Goal: Transaction & Acquisition: Purchase product/service

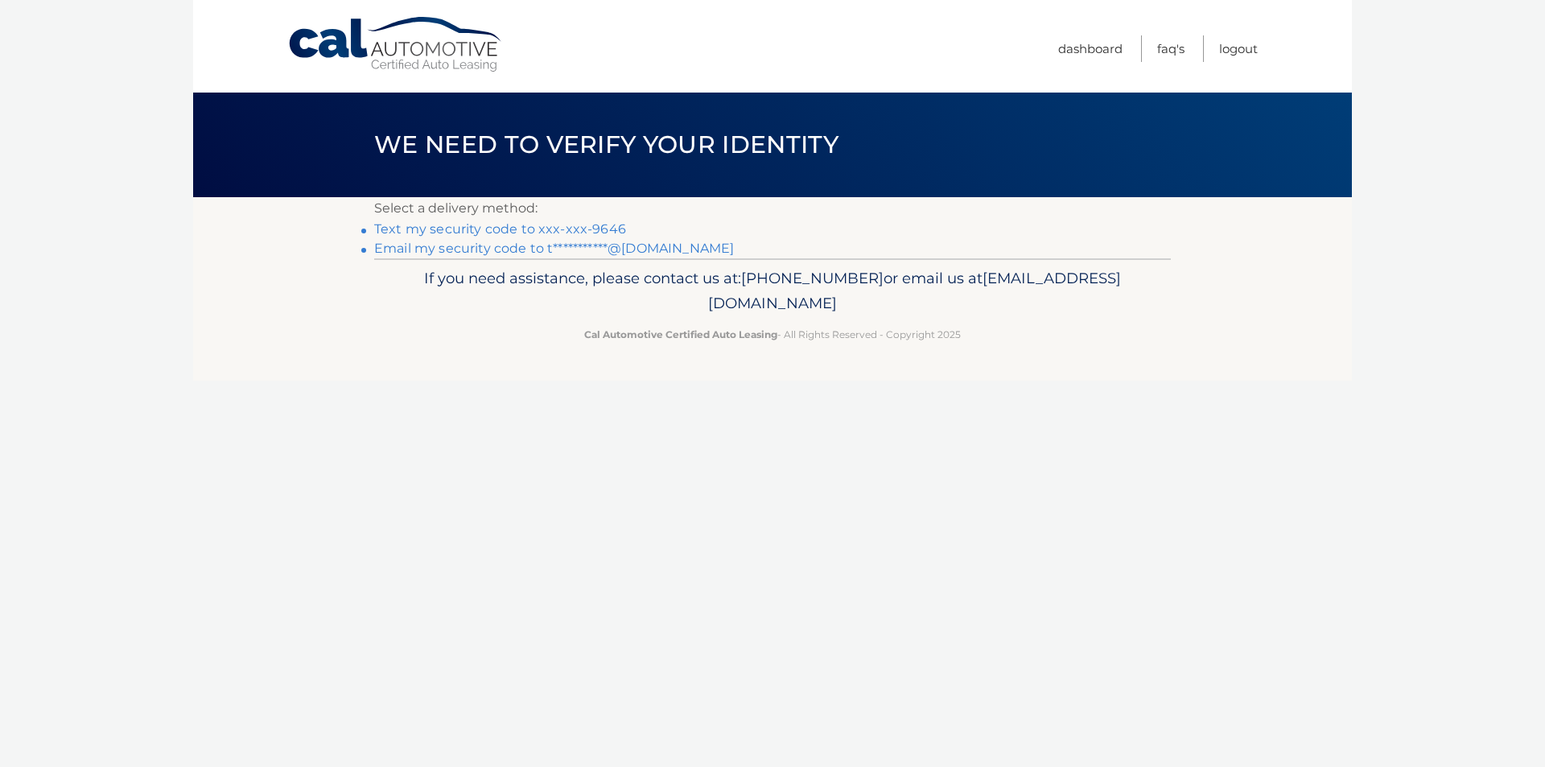
click at [524, 245] on link "**********" at bounding box center [554, 248] width 360 height 15
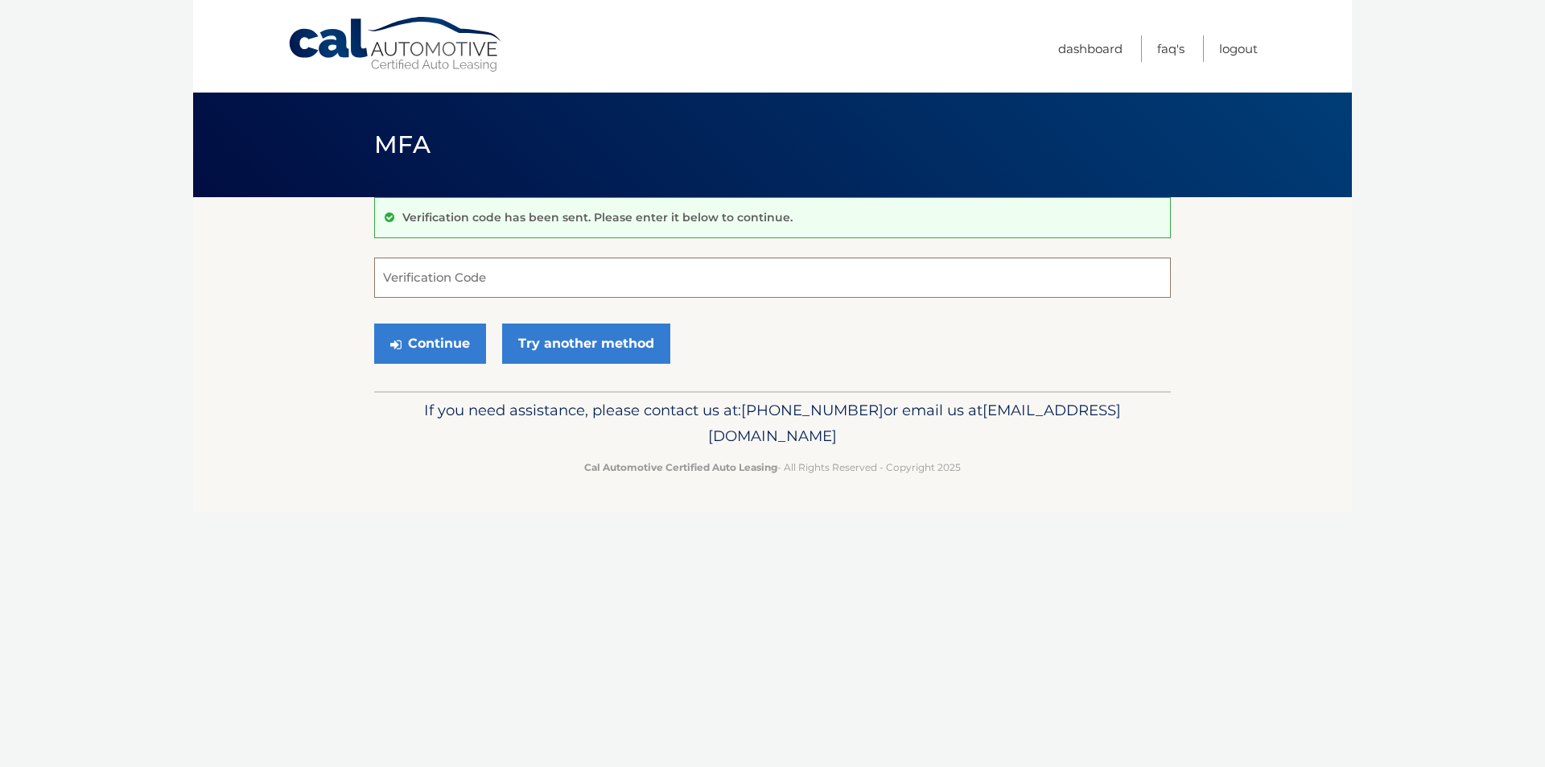
click at [661, 264] on input "Verification Code" at bounding box center [772, 277] width 797 height 40
type input "824857"
click at [406, 348] on button "Continue" at bounding box center [430, 343] width 112 height 40
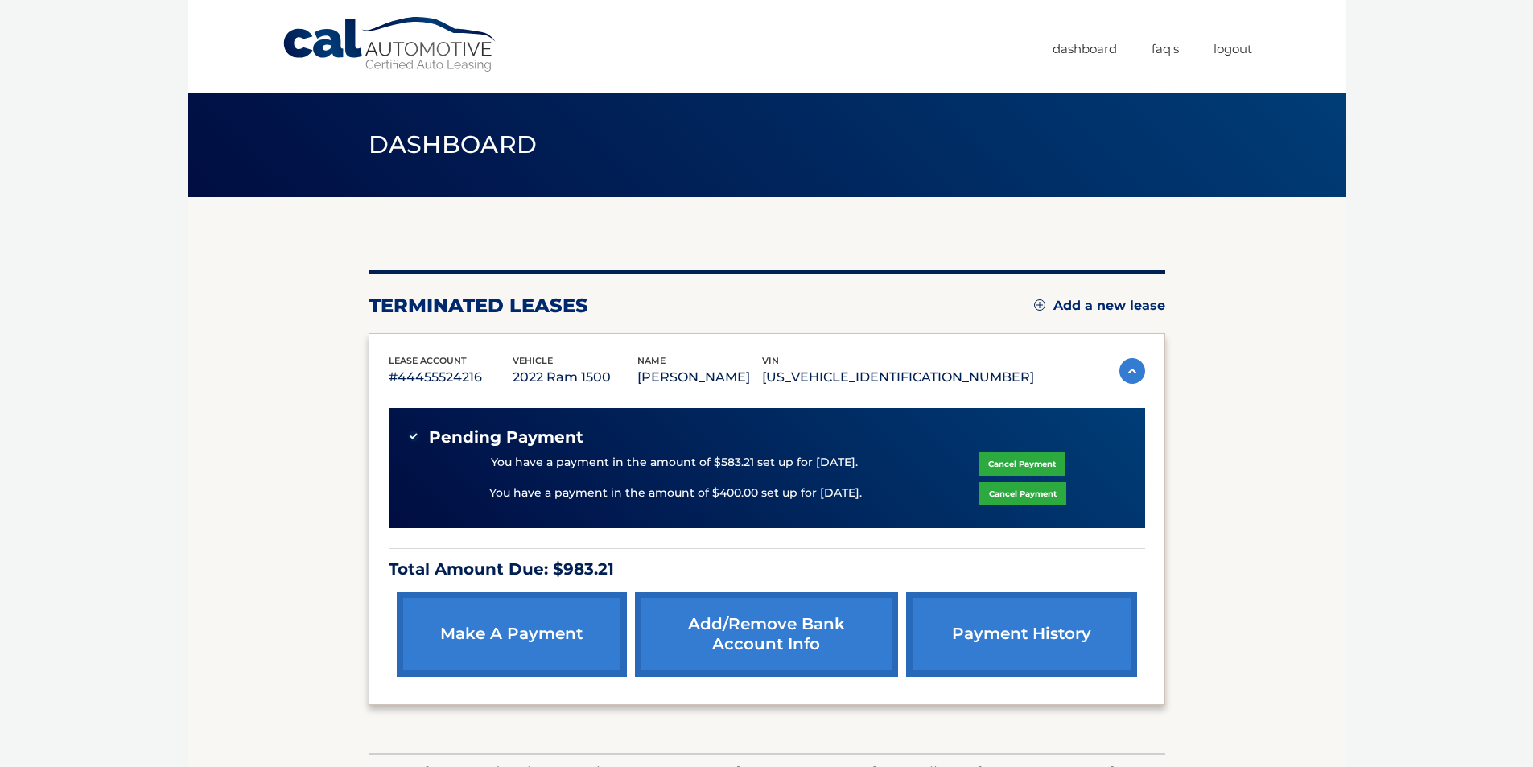
click at [1012, 496] on link "Cancel Payment" at bounding box center [1022, 493] width 87 height 23
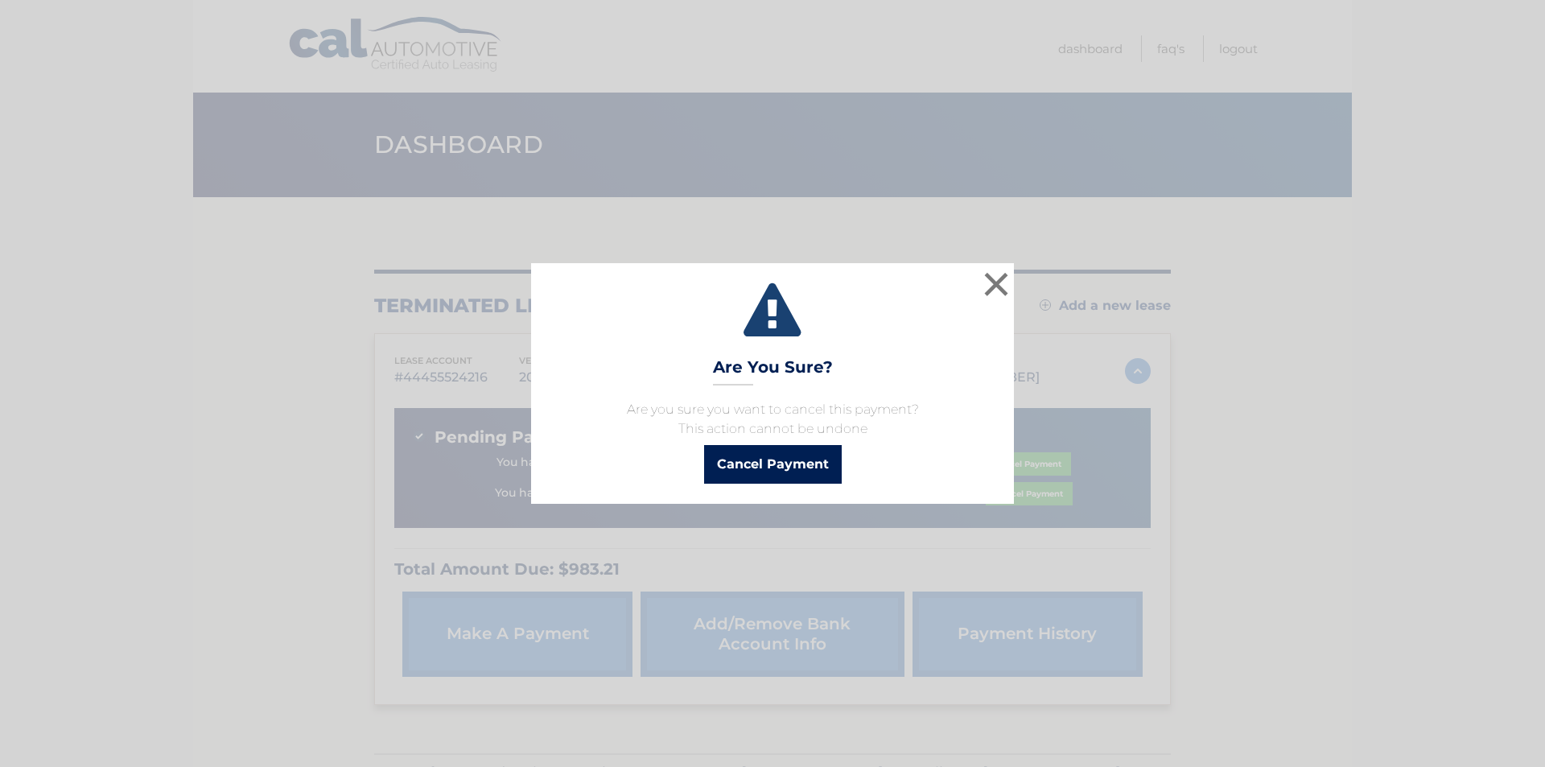
click at [809, 468] on button "Cancel Payment" at bounding box center [773, 464] width 138 height 39
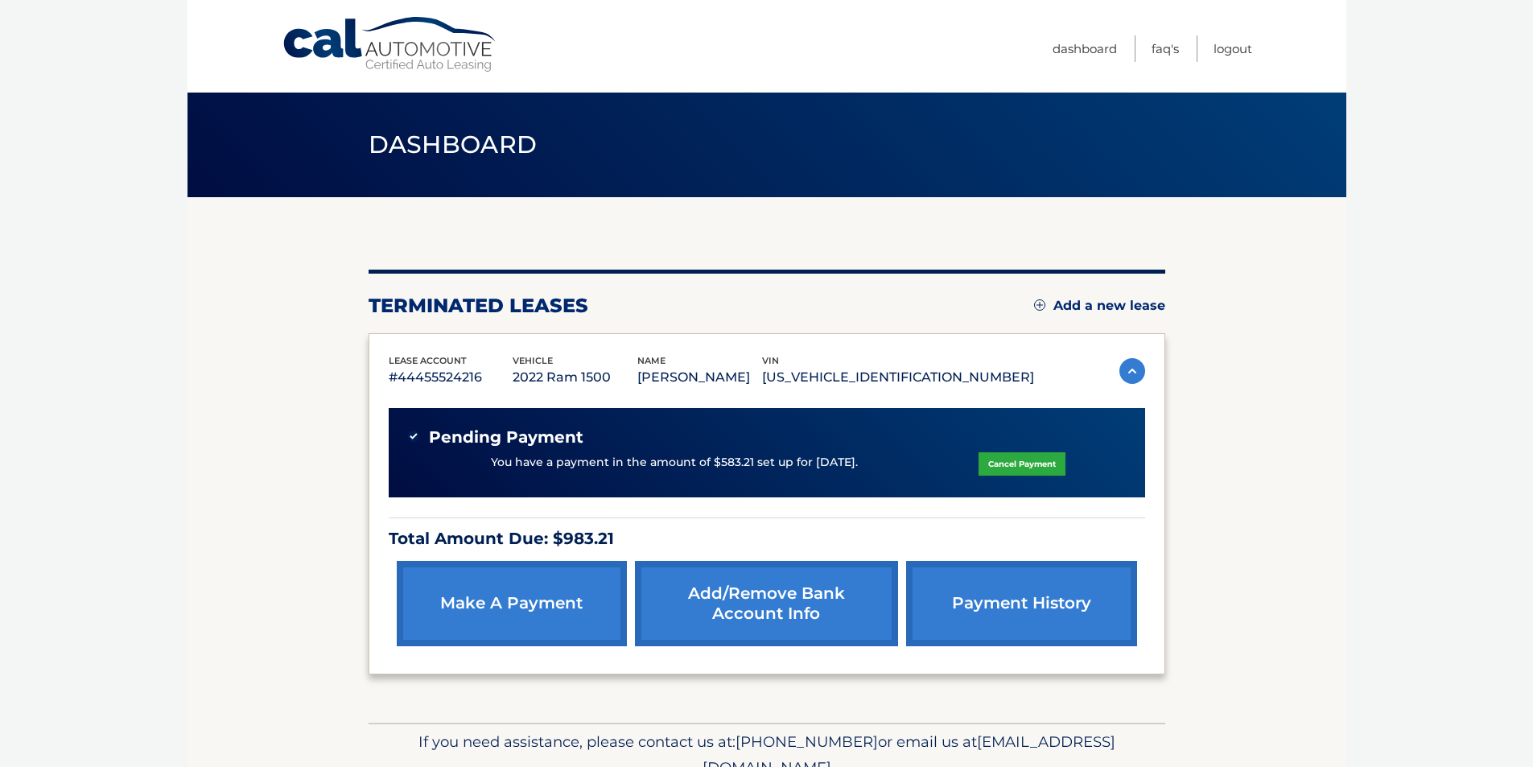
click at [486, 619] on link "make a payment" at bounding box center [512, 603] width 230 height 85
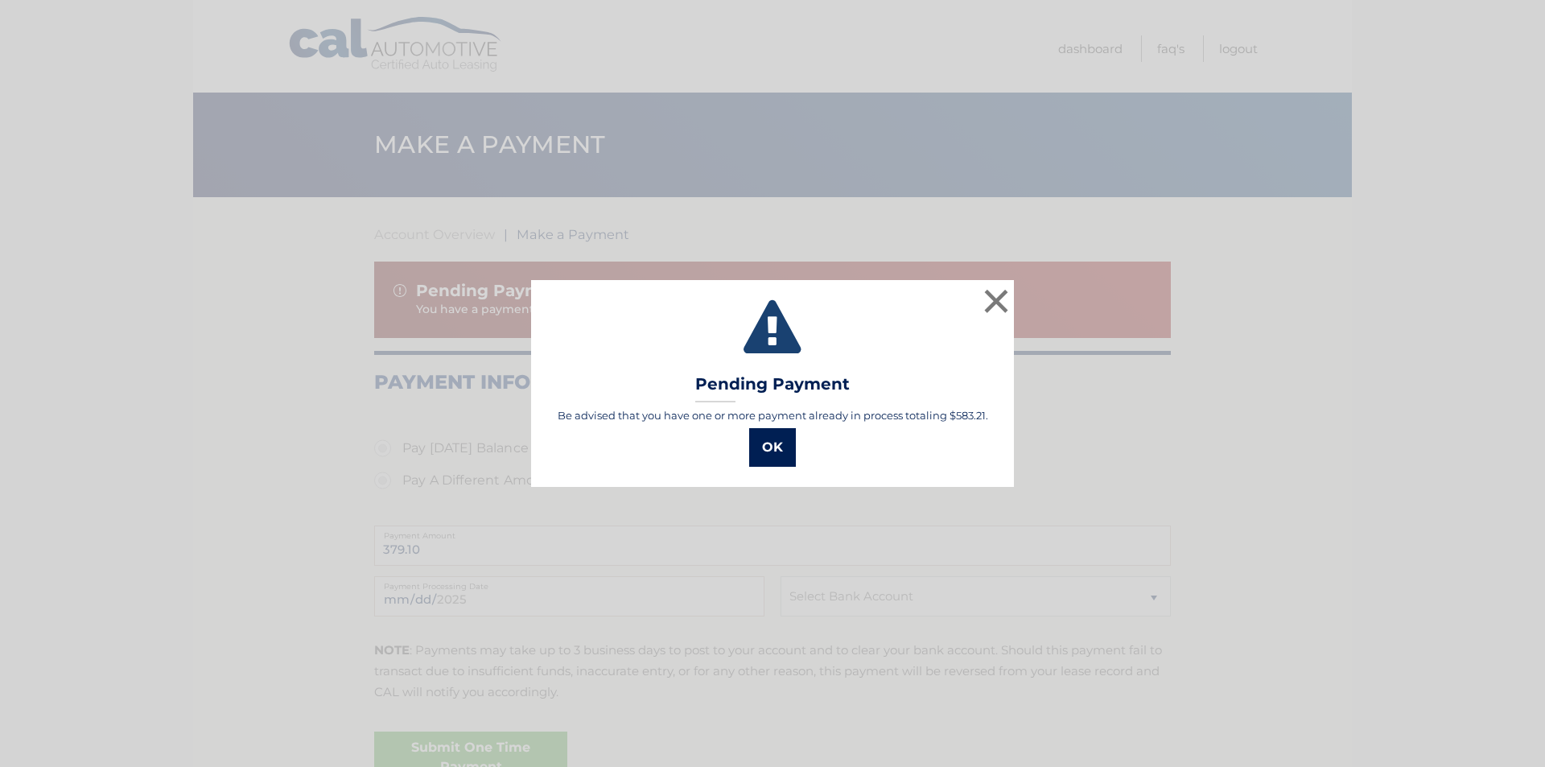
click at [781, 447] on button "OK" at bounding box center [772, 447] width 47 height 39
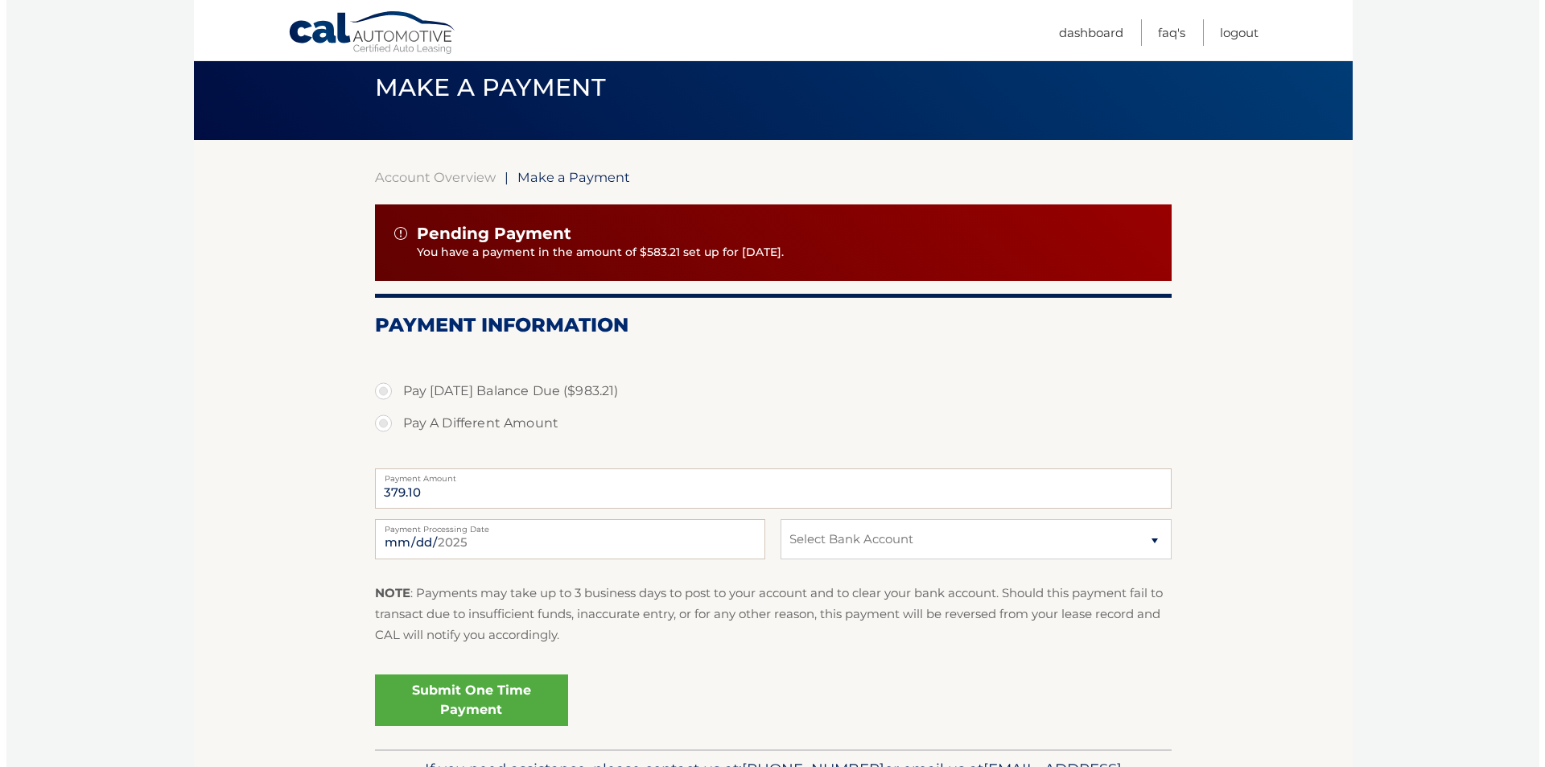
scroll to position [162, 0]
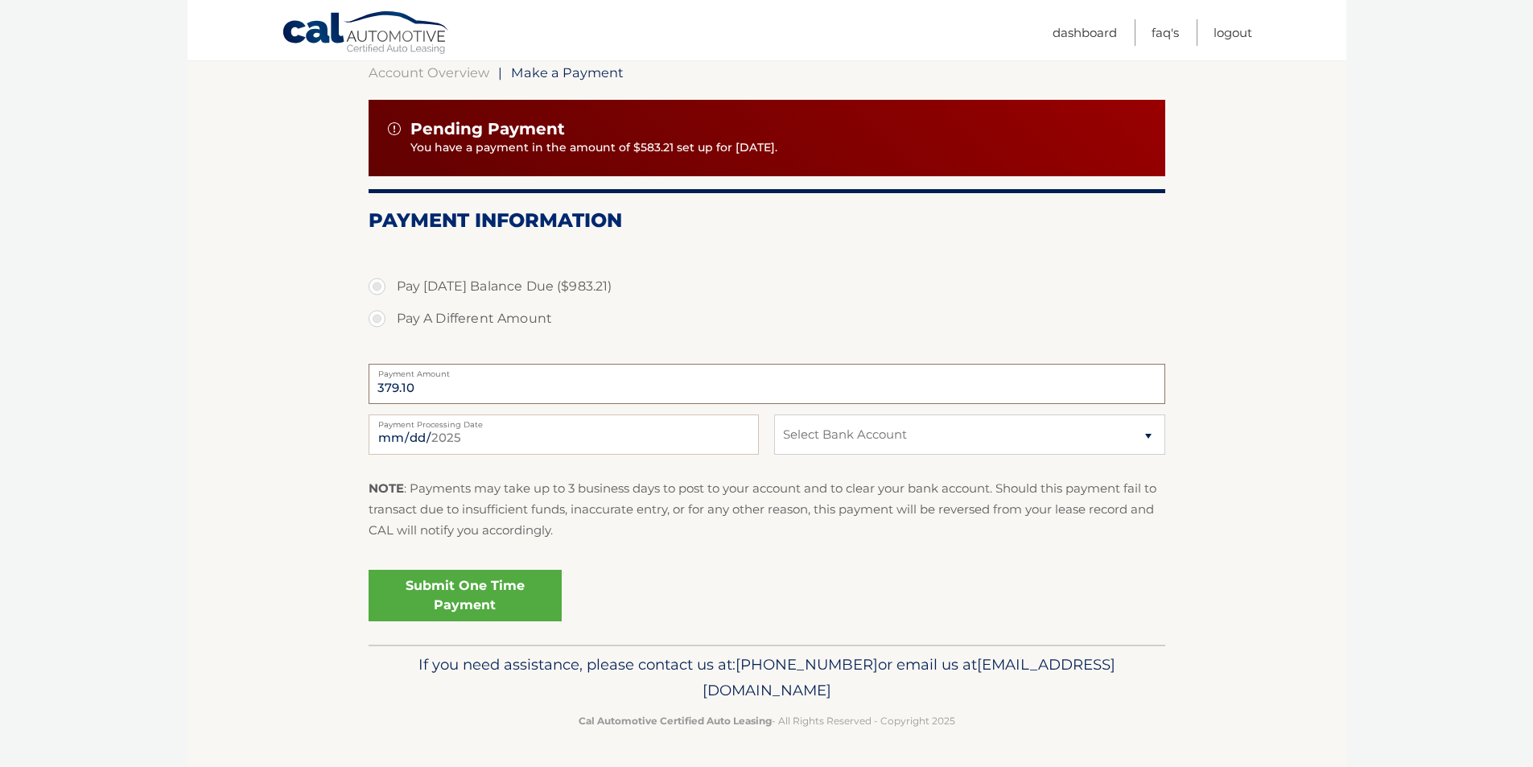
drag, startPoint x: 420, startPoint y: 393, endPoint x: 306, endPoint y: 388, distance: 114.4
click at [311, 388] on section "Account Overview | Make a Payment Pending Payment You have a payment in the amo…" at bounding box center [766, 339] width 1159 height 609
click at [621, 575] on div "Submit One Time Payment" at bounding box center [767, 592] width 797 height 58
click at [385, 323] on label "Pay A Different Amount" at bounding box center [767, 319] width 797 height 32
click at [385, 323] on input "Pay A Different Amount" at bounding box center [383, 316] width 16 height 26
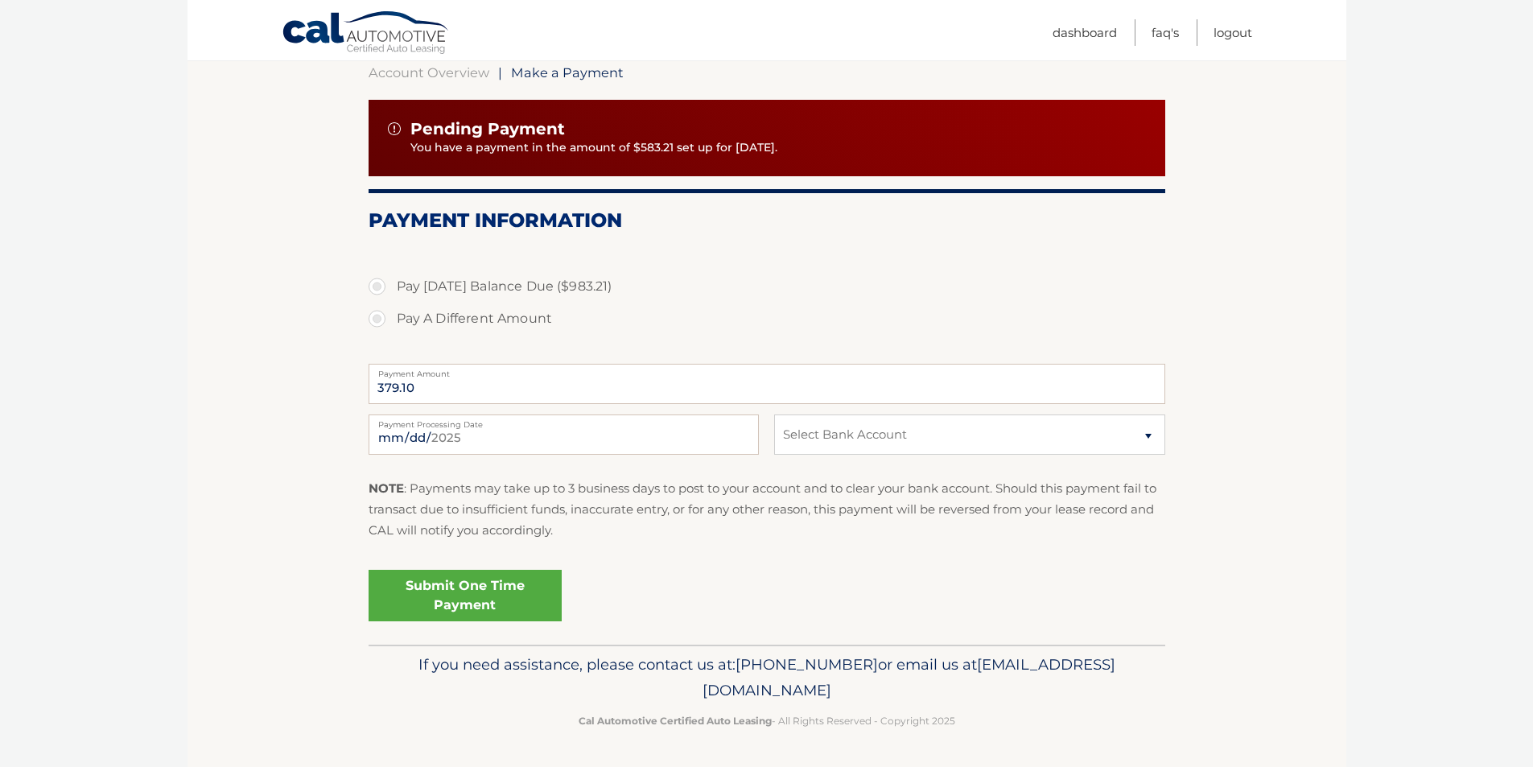
radio input "true"
click at [518, 377] on input "Payment Amount" at bounding box center [767, 384] width 797 height 40
type input "200.00"
drag, startPoint x: 905, startPoint y: 430, endPoint x: 899, endPoint y: 444, distance: 15.9
click at [905, 430] on select "Select Bank Account Checking WELLS FARGO BANK *****8456 Checking BANK OF AMERIC…" at bounding box center [969, 434] width 390 height 40
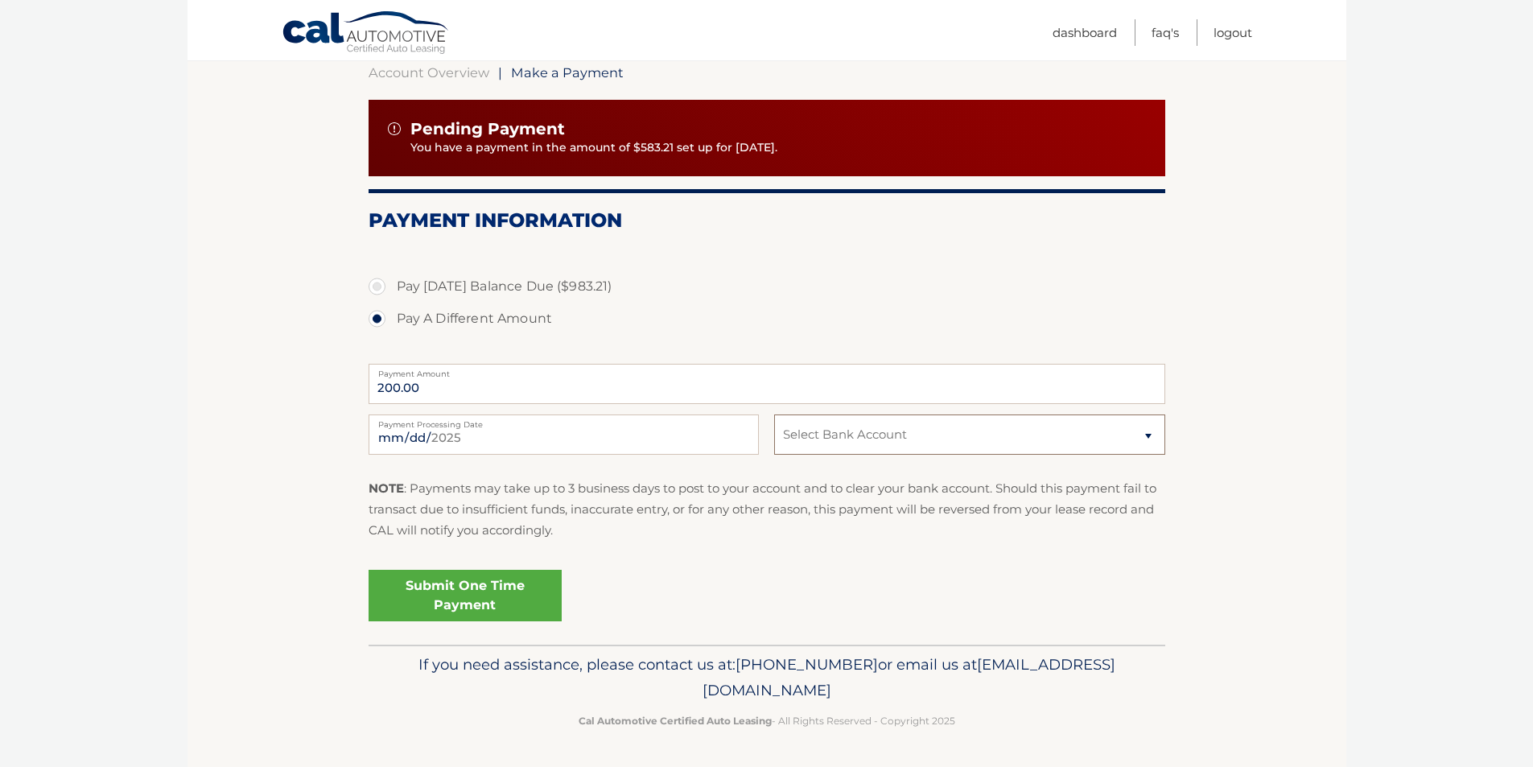
select select "MzRjZjgwYmQtODQ2Ny00NTQxLWFhMzMtM2M2MTZmZmQ2ZmY2"
click at [774, 414] on select "Select Bank Account Checking WELLS FARGO BANK *****8456 Checking BANK OF AMERIC…" at bounding box center [969, 434] width 390 height 40
click at [495, 437] on input "2025-09-10" at bounding box center [564, 434] width 390 height 40
type input "2025-09-16"
click at [468, 590] on link "Submit One Time Payment" at bounding box center [465, 595] width 193 height 51
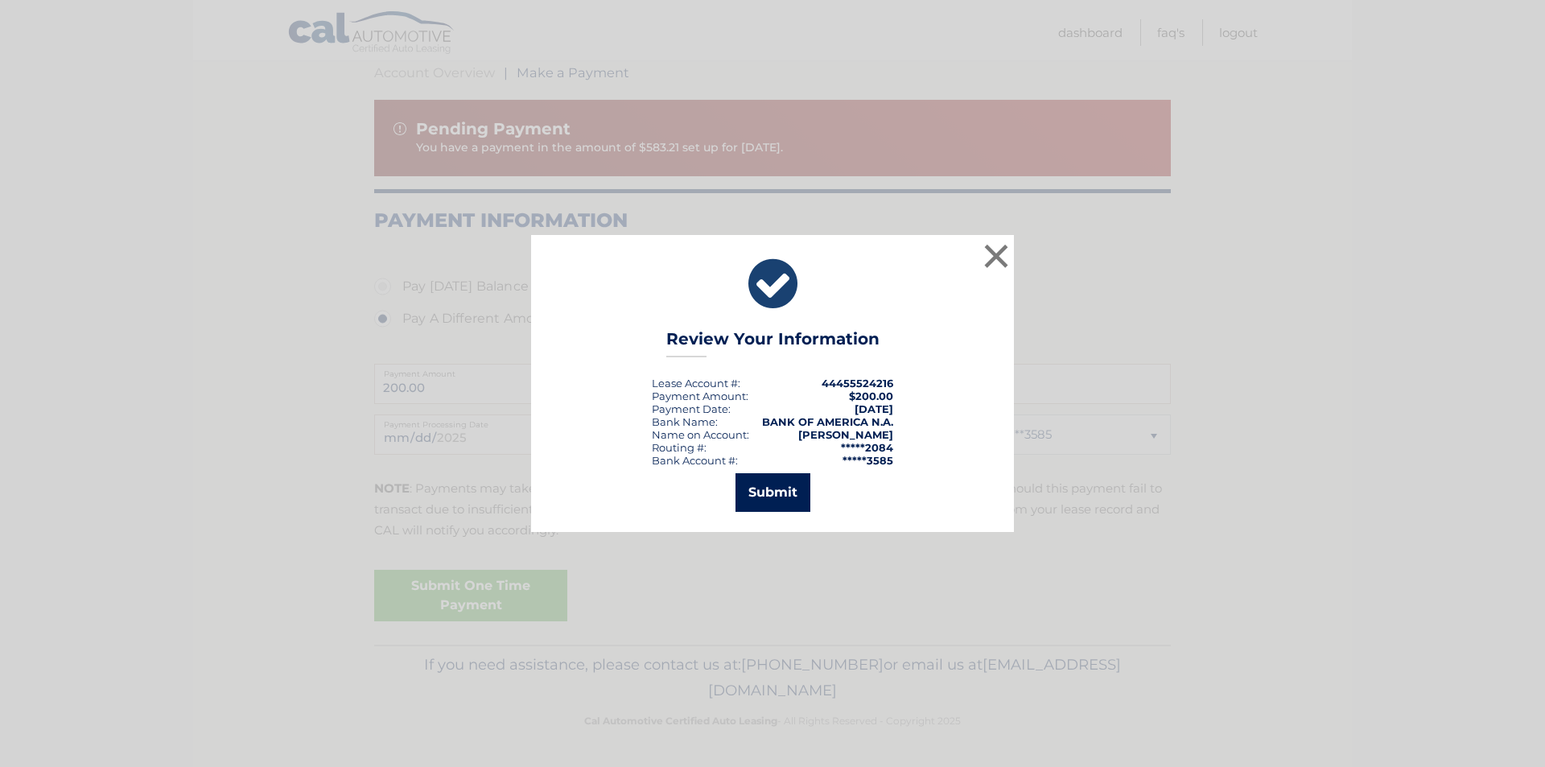
click at [762, 496] on button "Submit" at bounding box center [772, 492] width 75 height 39
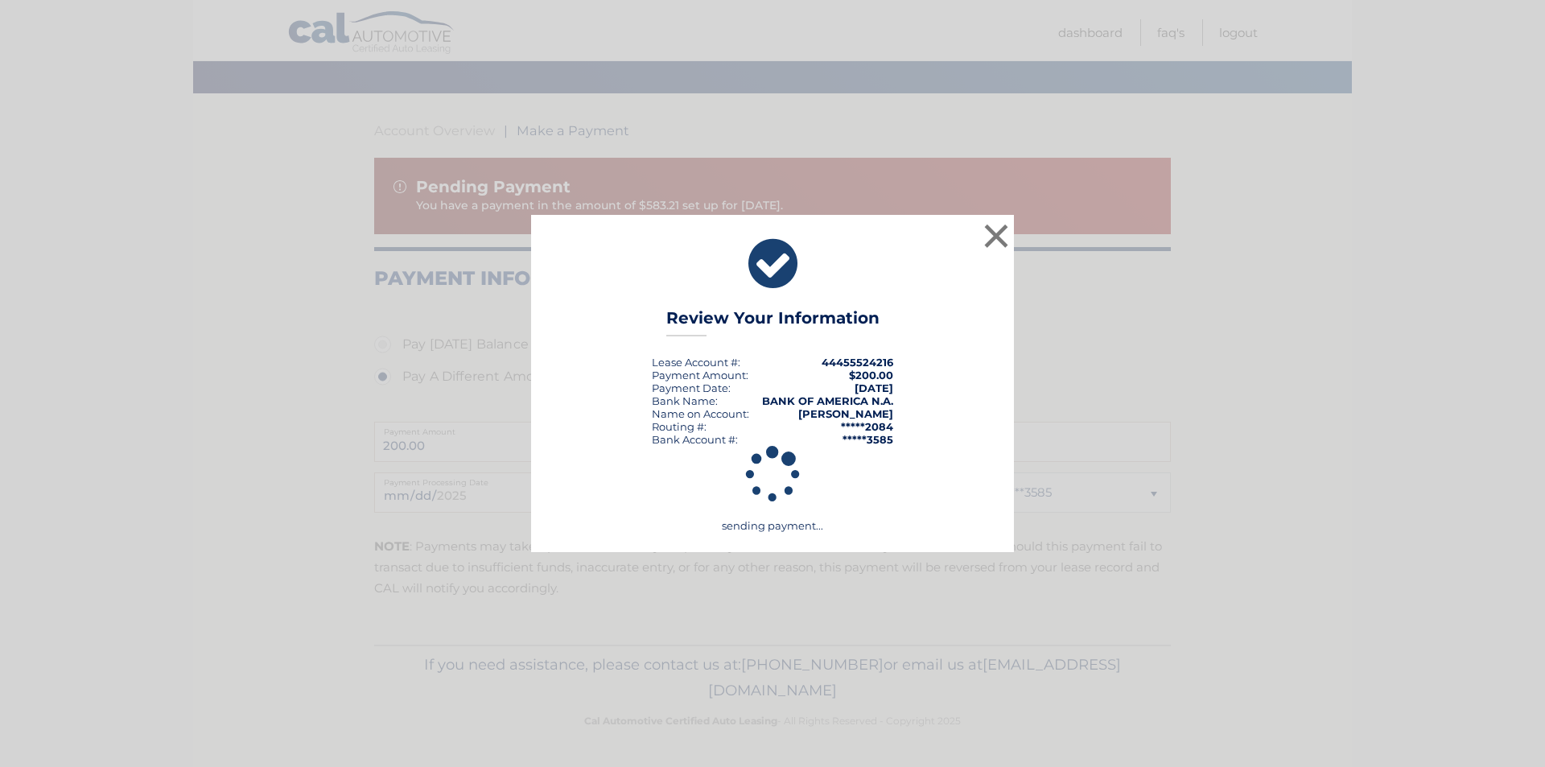
scroll to position [104, 0]
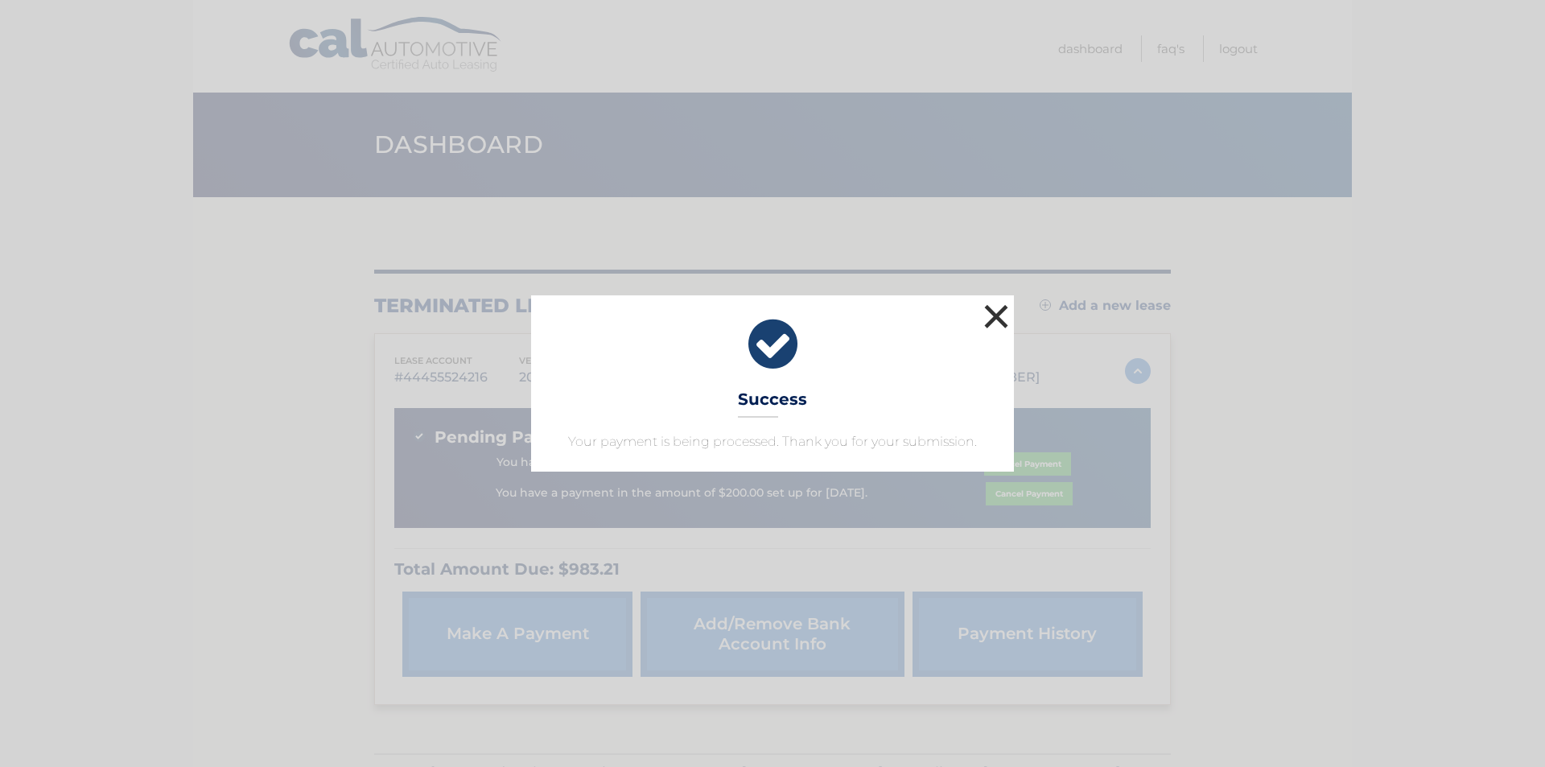
click at [997, 317] on button "×" at bounding box center [996, 316] width 32 height 32
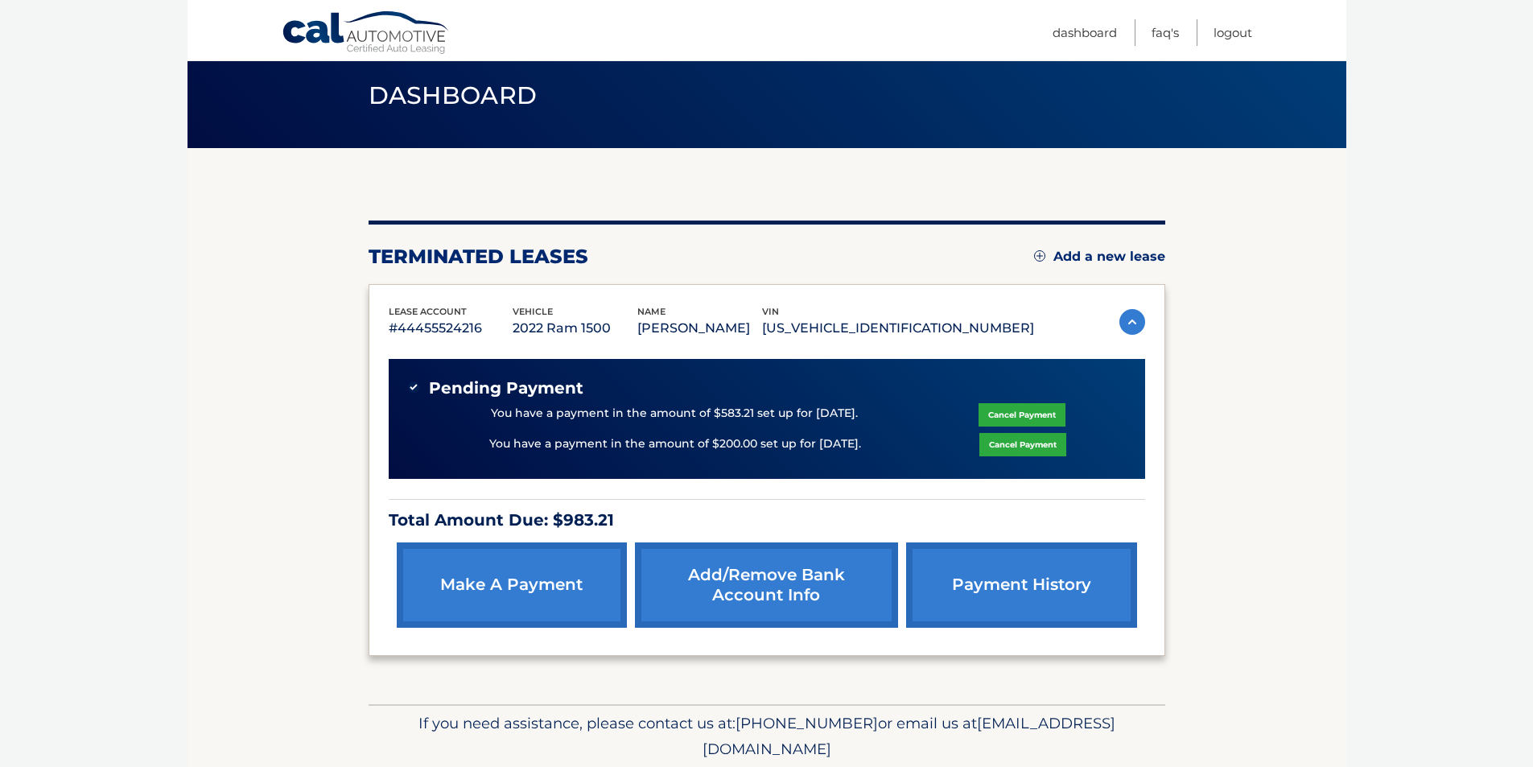
scroll to position [108, 0]
